Goal: Communication & Community: Answer question/provide support

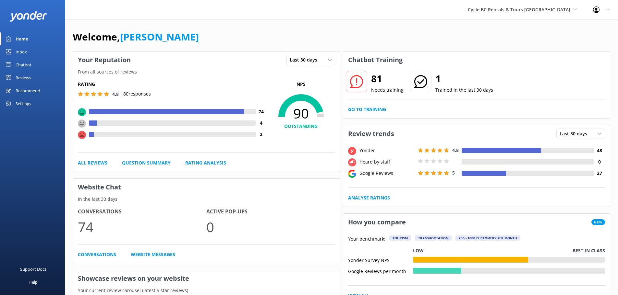
click at [34, 48] on link "Inbox" at bounding box center [32, 51] width 65 height 13
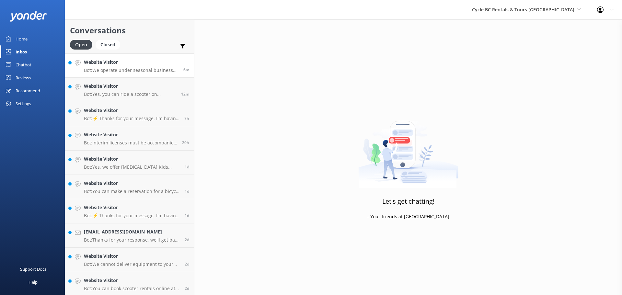
click at [139, 74] on link "Website Visitor Bot: We operate under seasonal business hours, which vary throu…" at bounding box center [129, 65] width 129 height 24
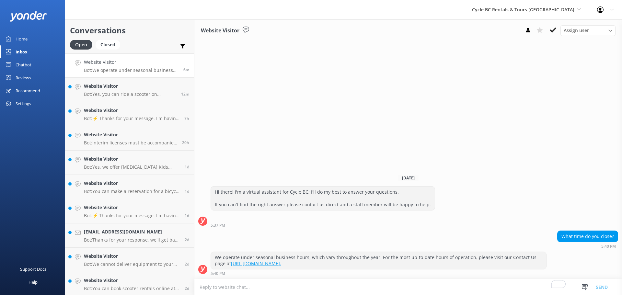
click at [245, 266] on link "[URL][DOMAIN_NAME]." at bounding box center [256, 264] width 50 height 6
drag, startPoint x: 145, startPoint y: 92, endPoint x: 148, endPoint y: 95, distance: 3.4
click at [145, 92] on p "Bot: Yes, you can ride a scooter on [PERSON_NAME][GEOGRAPHIC_DATA]. The [PERSON…" at bounding box center [130, 94] width 92 height 6
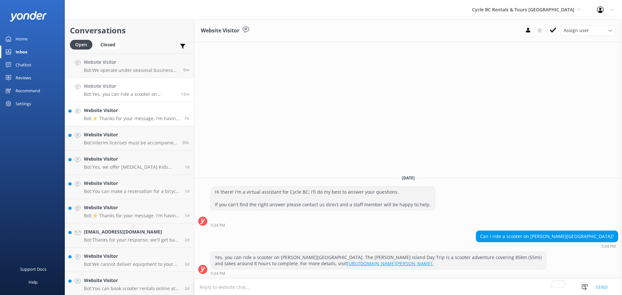
click at [123, 117] on p "Bot: ⚡ Thanks for your message. I'm having a difficult time finding the right a…" at bounding box center [132, 119] width 96 height 6
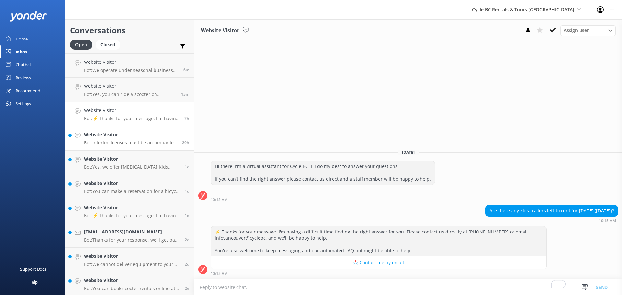
click at [134, 147] on link "Website Visitor Bot: Interim licenses must be accompanied with valid government…" at bounding box center [129, 138] width 129 height 24
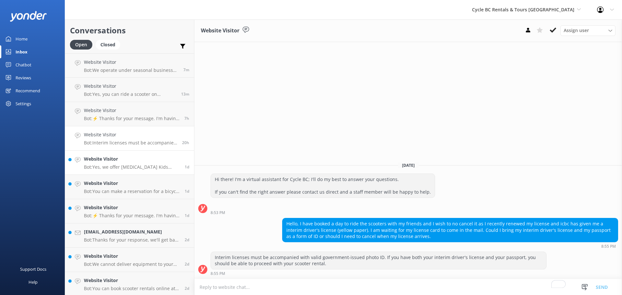
click at [118, 166] on p "Bot: Yes, we offer [MEDICAL_DATA] Kids Bikes, which are built for kids who are …" at bounding box center [132, 167] width 96 height 6
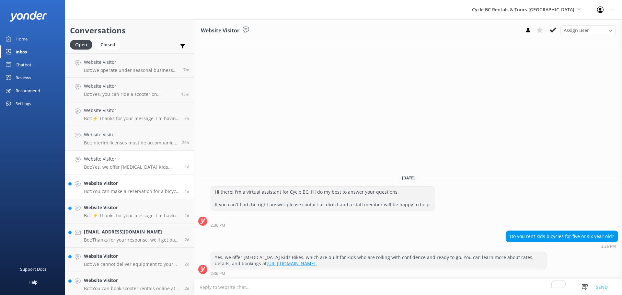
click at [147, 187] on div "Website Visitor Bot: You can make a reservation for a bicycle rental through ou…" at bounding box center [132, 187] width 96 height 14
click at [158, 218] on p "Bot: ⚡ Thanks for your message. I'm having a difficult time finding the right a…" at bounding box center [132, 216] width 96 height 6
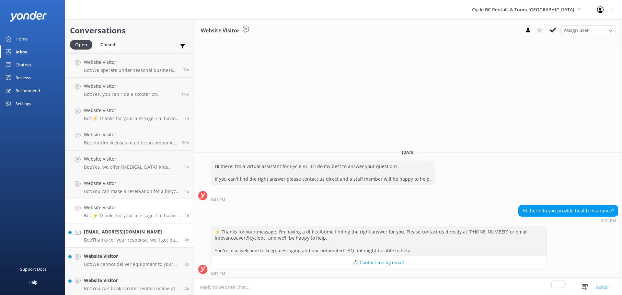
click at [148, 243] on link "[EMAIL_ADDRESS][DOMAIN_NAME] Bot: Thanks for your response, we'll get back to y…" at bounding box center [129, 236] width 129 height 24
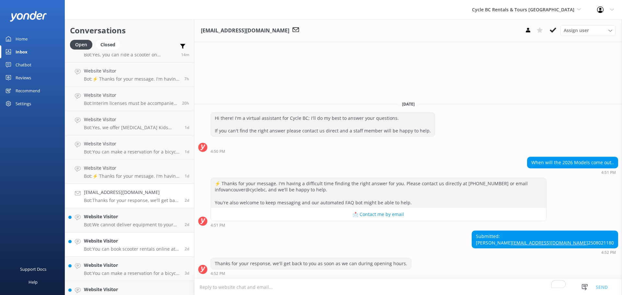
scroll to position [65, 0]
click at [145, 202] on p "Bot: We cannot deliver equipment to your hotel. We need the renter and, if appl…" at bounding box center [132, 200] width 96 height 6
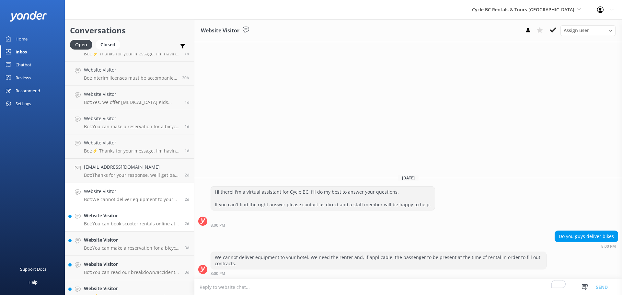
click at [146, 216] on h4 "Website Visitor" at bounding box center [132, 215] width 96 height 7
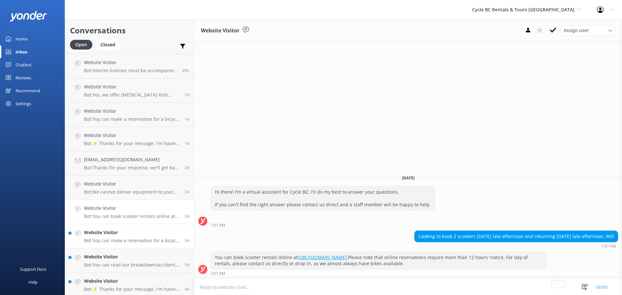
scroll to position [74, 0]
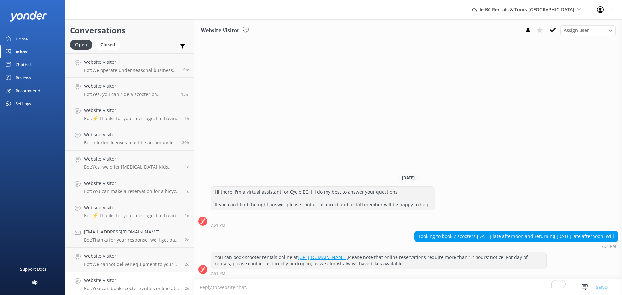
scroll to position [74, 0]
